Goal: Transaction & Acquisition: Subscribe to service/newsletter

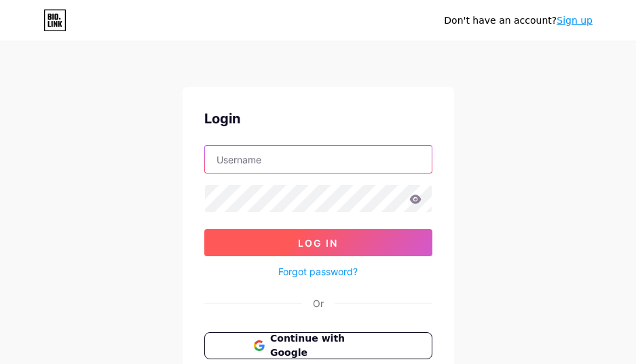
type input "[EMAIL_ADDRESS][DOMAIN_NAME]"
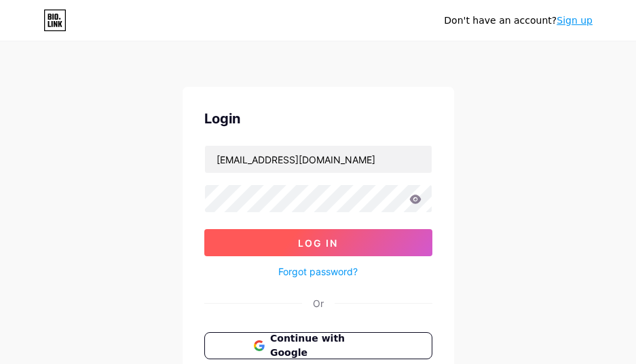
click at [291, 236] on button "Log In" at bounding box center [318, 242] width 228 height 27
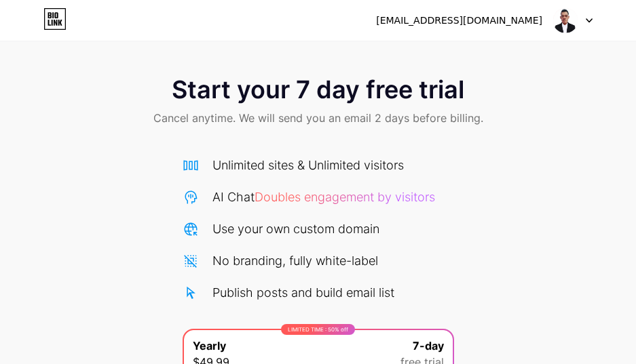
click at [569, 18] on img at bounding box center [565, 20] width 26 height 26
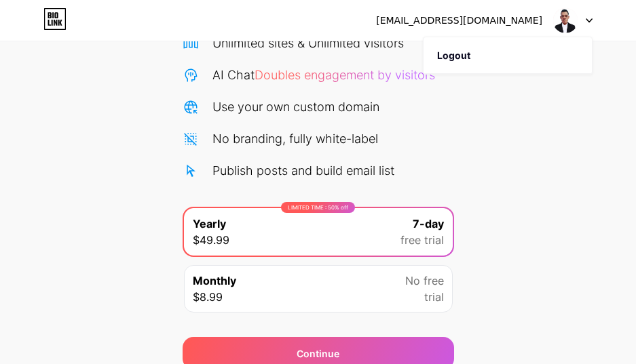
scroll to position [182, 0]
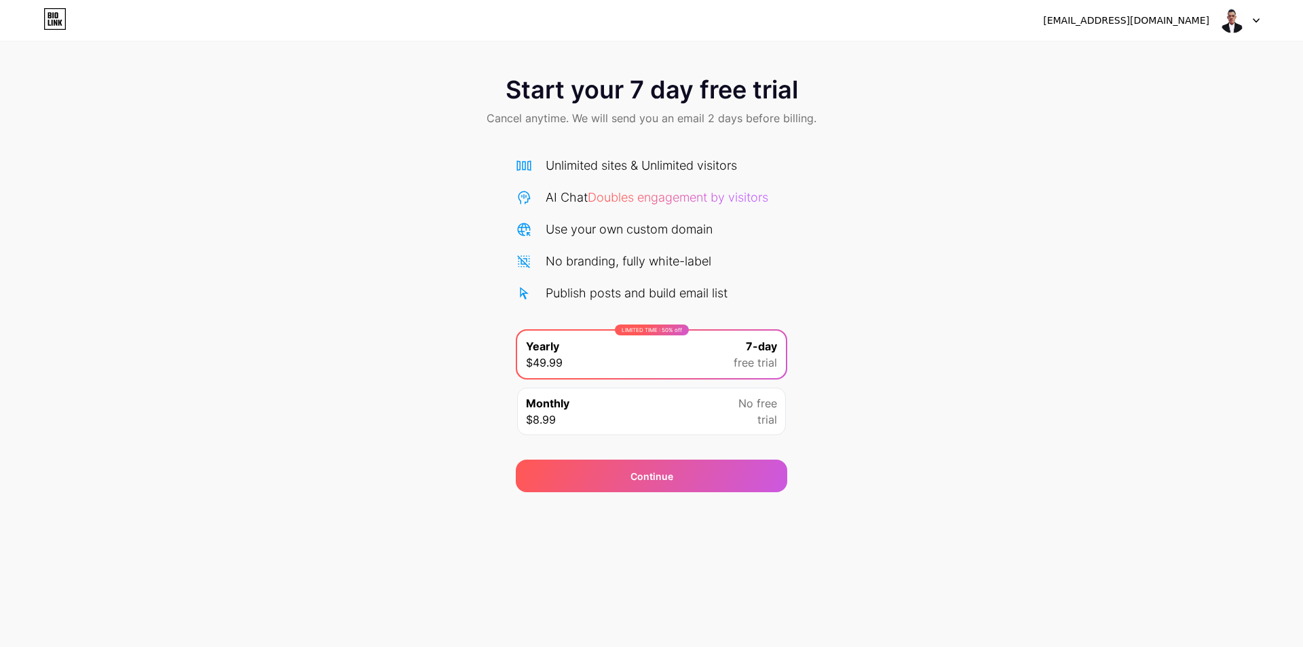
click at [47, 14] on icon at bounding box center [54, 19] width 23 height 22
click at [1247, 29] on div at bounding box center [1239, 20] width 39 height 24
drag, startPoint x: 1063, startPoint y: 259, endPoint x: 908, endPoint y: 294, distance: 159.2
click at [1061, 259] on div "Start your 7 day free trial Cancel anytime. We will send you an email 2 days be…" at bounding box center [651, 277] width 1303 height 430
click at [694, 412] on div "Monthly $8.99 No free trial" at bounding box center [651, 412] width 269 height 48
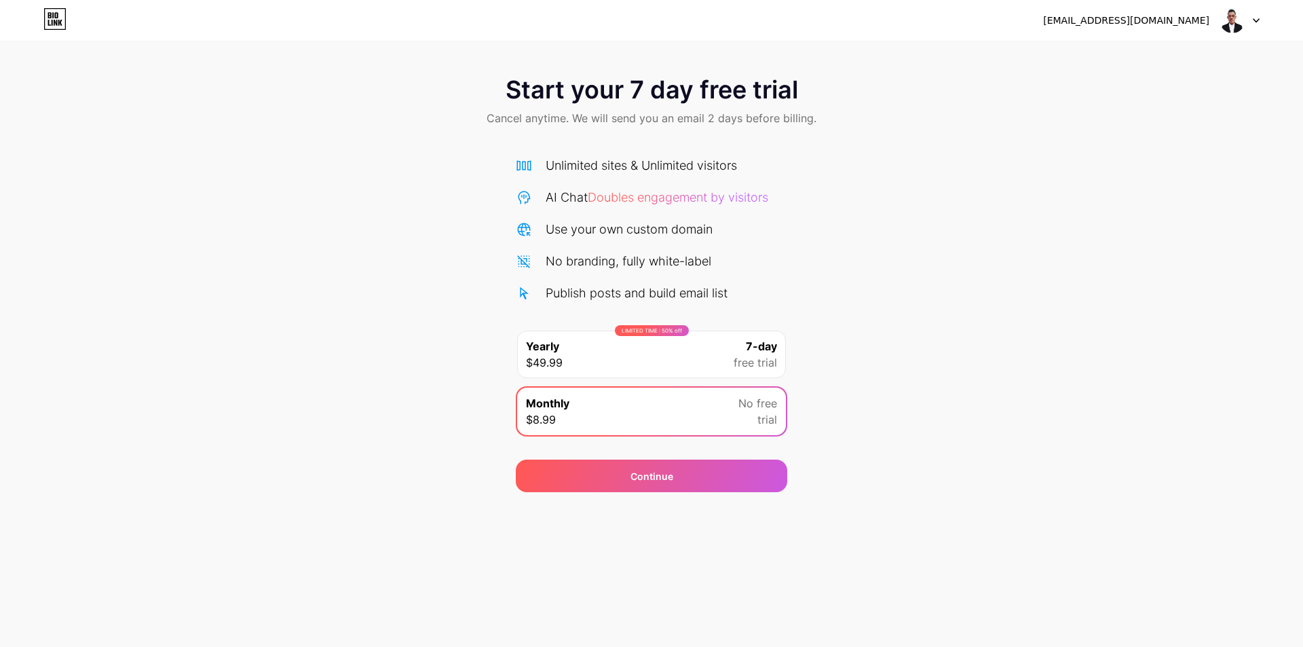
click at [696, 366] on div "LIMITED TIME : 50% off Yearly $49.99 7-day free trial" at bounding box center [651, 355] width 269 height 48
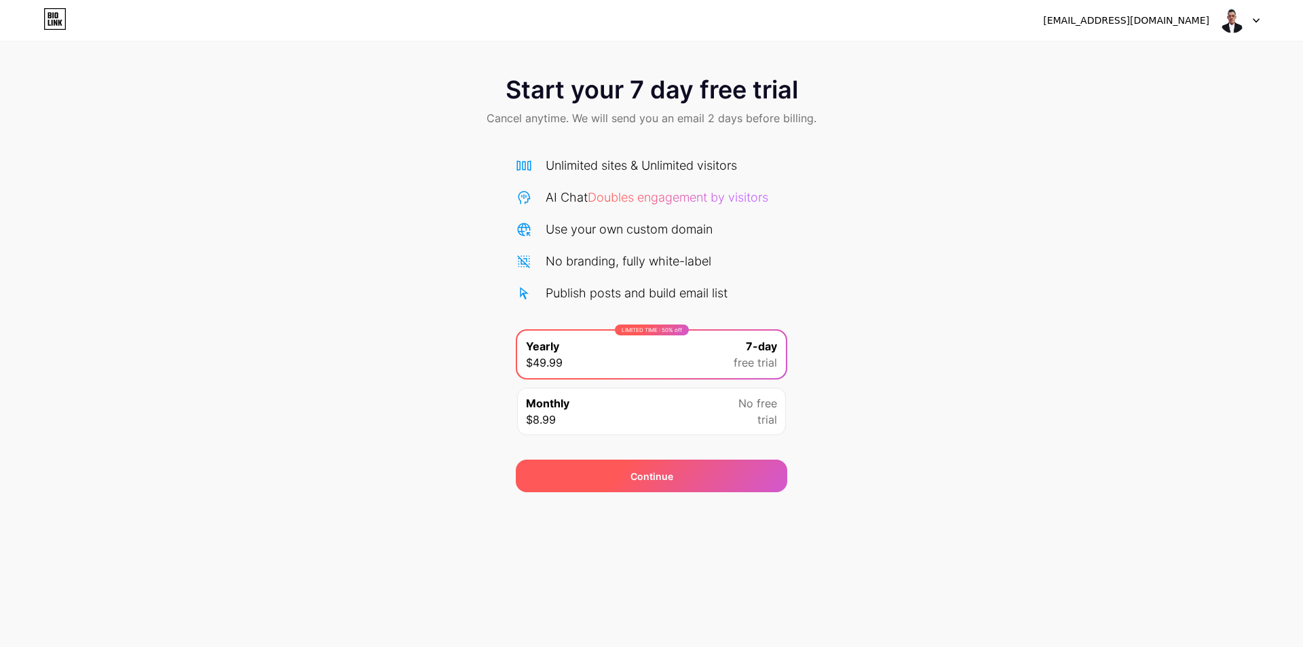
click at [681, 483] on div "Continue" at bounding box center [651, 475] width 271 height 33
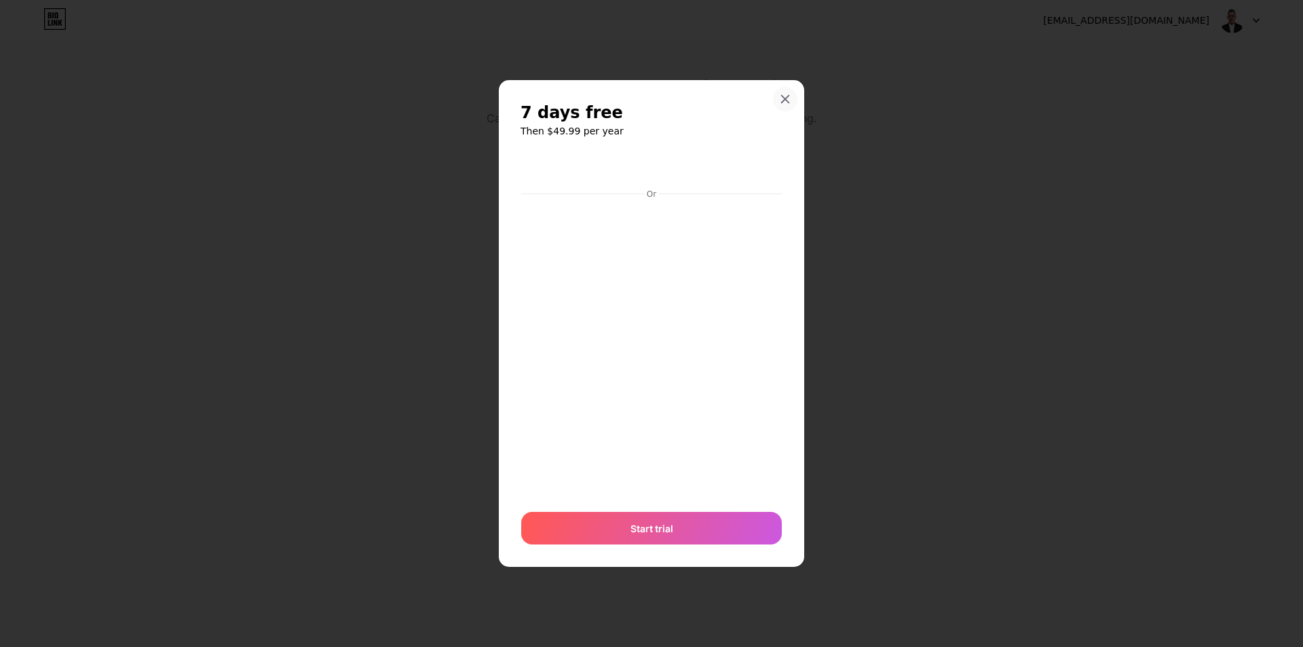
click at [785, 106] on div at bounding box center [785, 99] width 24 height 24
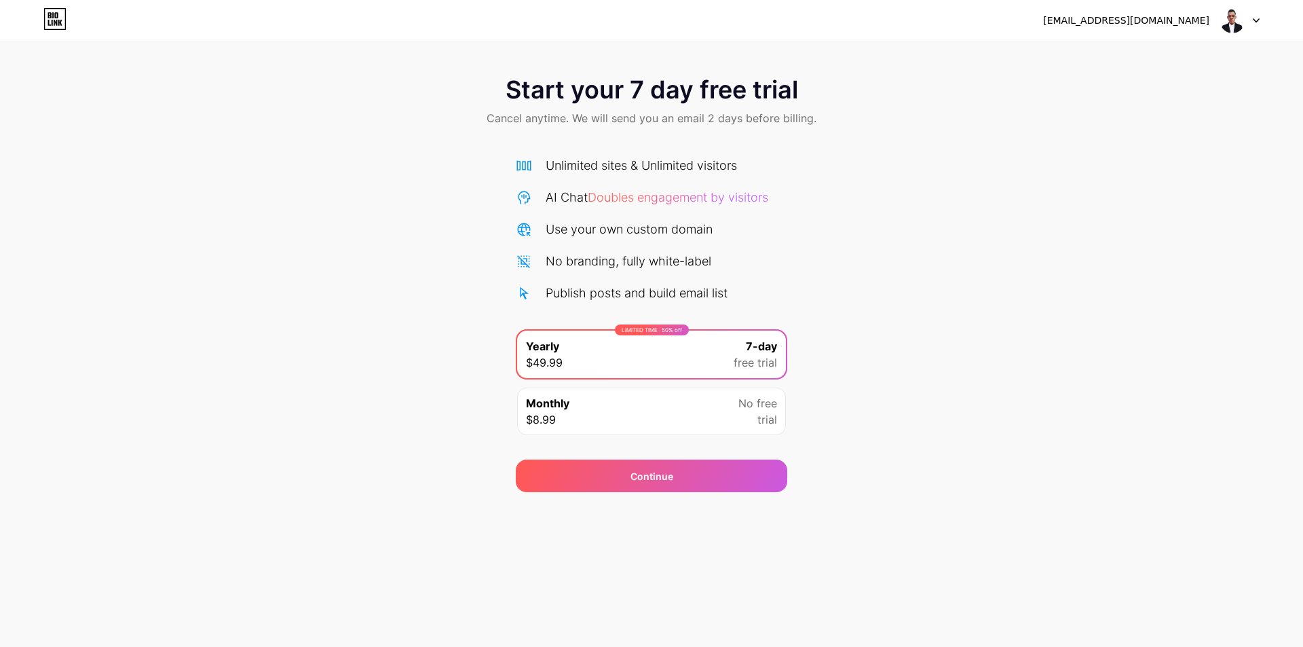
click at [1249, 25] on div at bounding box center [1239, 20] width 39 height 24
click at [1157, 197] on div "Start your 7 day free trial Cancel anytime. We will send you an email 2 days be…" at bounding box center [651, 277] width 1303 height 430
